Goal: Task Accomplishment & Management: Manage account settings

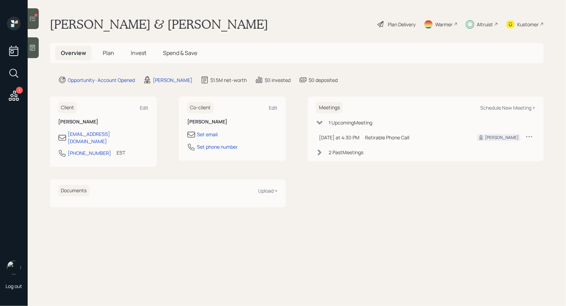
click at [106, 51] on span "Plan" at bounding box center [108, 53] width 11 height 8
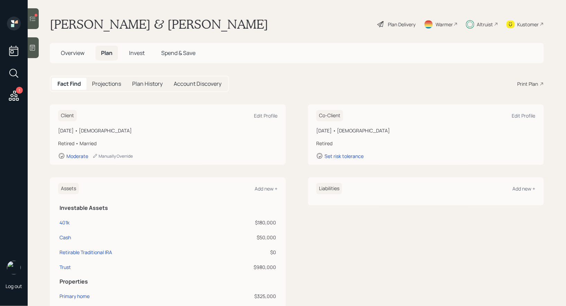
click at [35, 18] on icon at bounding box center [32, 18] width 7 height 7
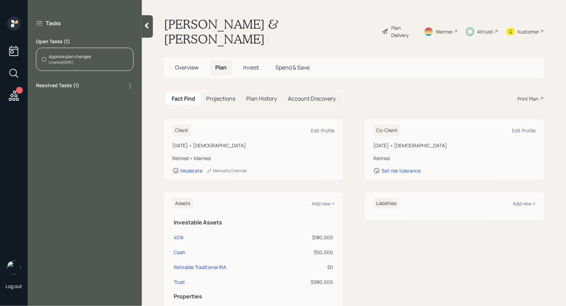
click at [96, 57] on div "Approve plan changes Created [DATE]" at bounding box center [85, 59] width 98 height 23
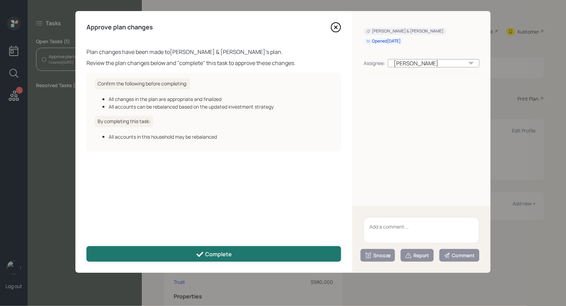
click at [176, 254] on button "Complete" at bounding box center [214, 254] width 255 height 16
